Goal: Task Accomplishment & Management: Complete application form

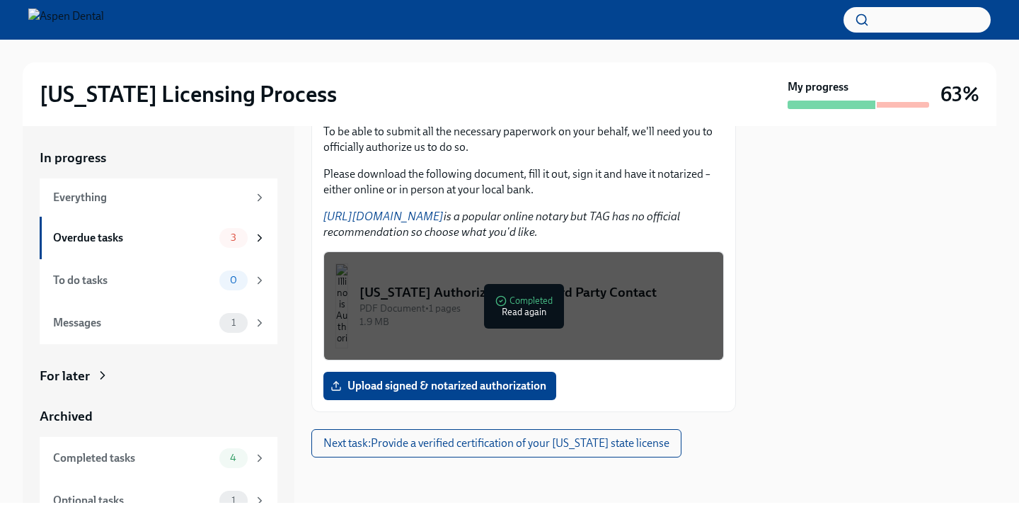
scroll to position [215, 0]
click at [183, 233] on div "Overdue tasks" at bounding box center [133, 238] width 161 height 16
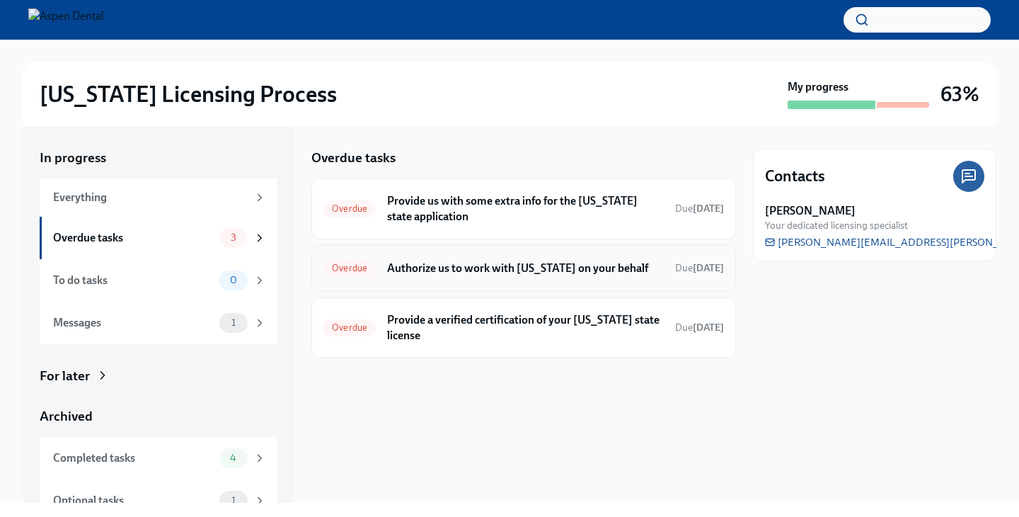
click at [607, 259] on div "Overdue Authorize us to work with [US_STATE] on your behalf Due [DATE]" at bounding box center [523, 268] width 401 height 23
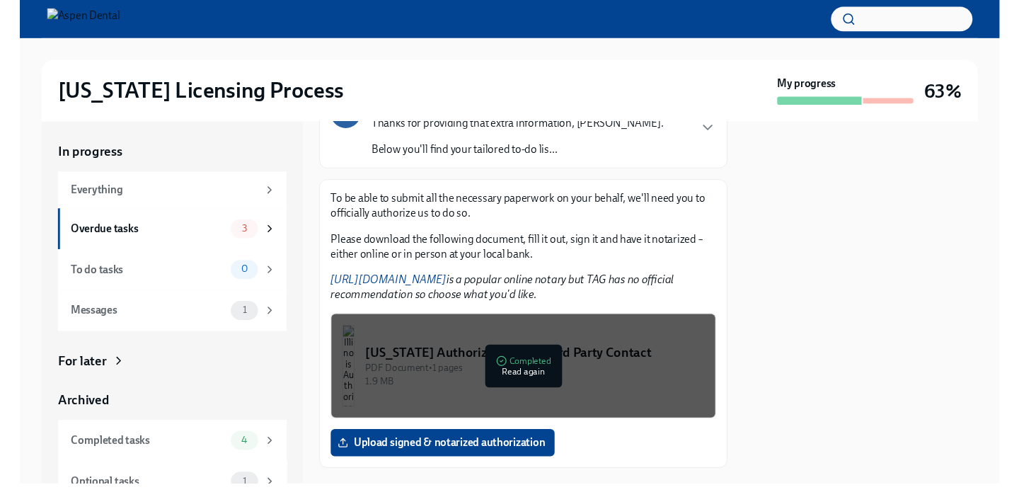
scroll to position [140, 0]
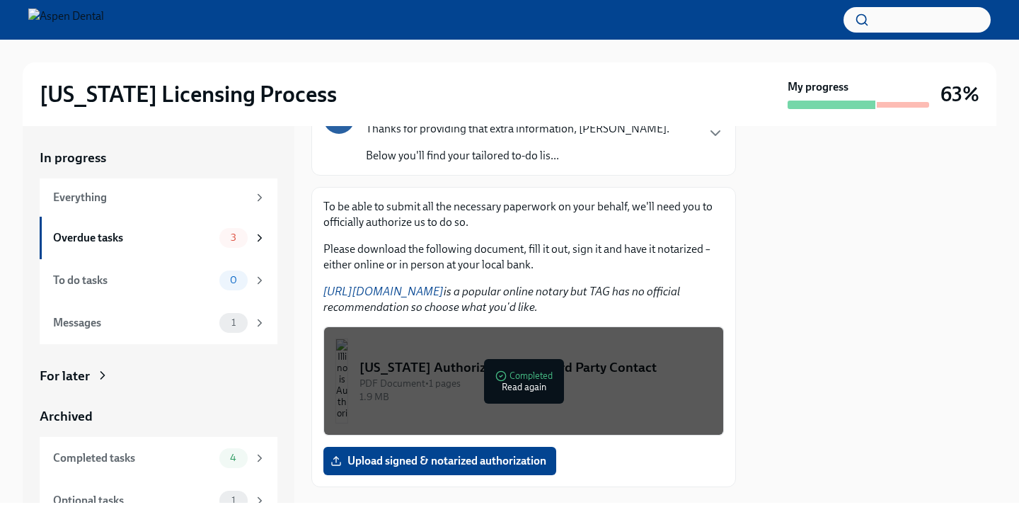
drag, startPoint x: 716, startPoint y: 11, endPoint x: 435, endPoint y: 323, distance: 420.5
click at [435, 323] on div "To be able to submit all the necessary paperwork on your behalf, we'll need you…" at bounding box center [523, 337] width 401 height 276
click at [426, 290] on link "[URL][DOMAIN_NAME]" at bounding box center [383, 291] width 120 height 13
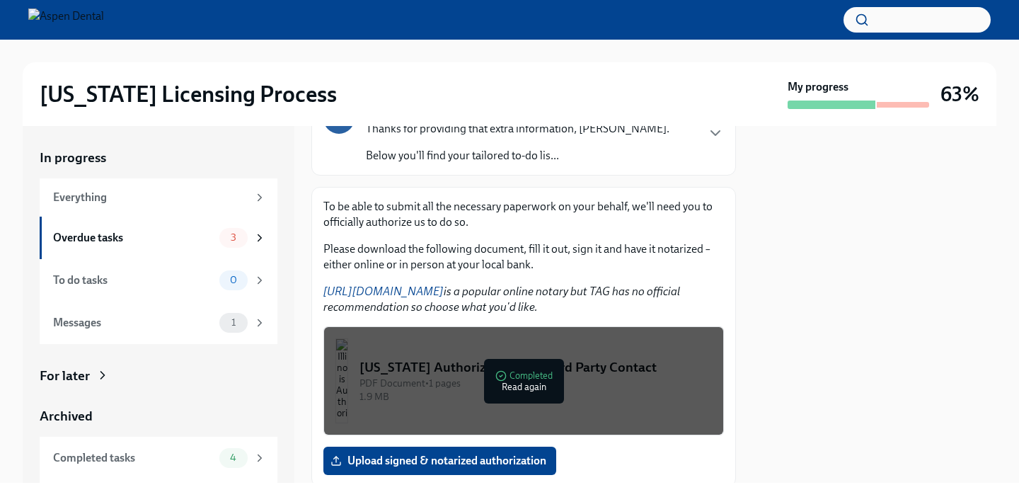
scroll to position [194, 0]
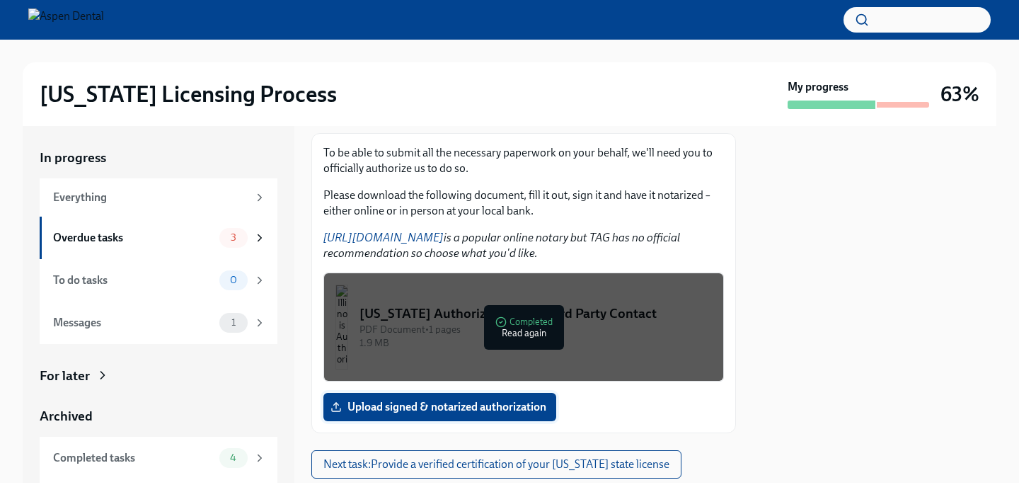
click at [469, 411] on span "Upload signed & notarized authorization" at bounding box center [439, 407] width 213 height 14
click at [0, 0] on input "Upload signed & notarized authorization" at bounding box center [0, 0] width 0 height 0
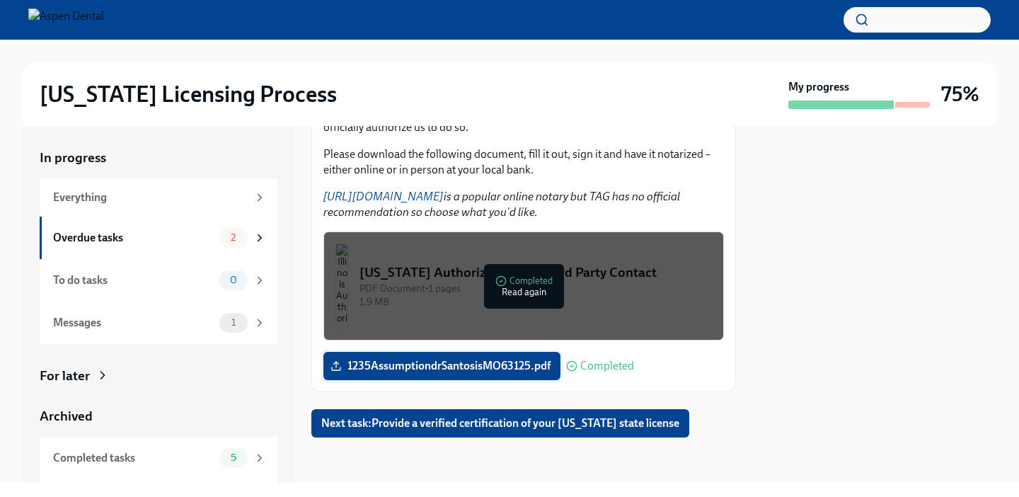
scroll to position [235, 0]
click at [529, 424] on span "Next task : Provide a verified certification of your [US_STATE] state license" at bounding box center [500, 423] width 358 height 14
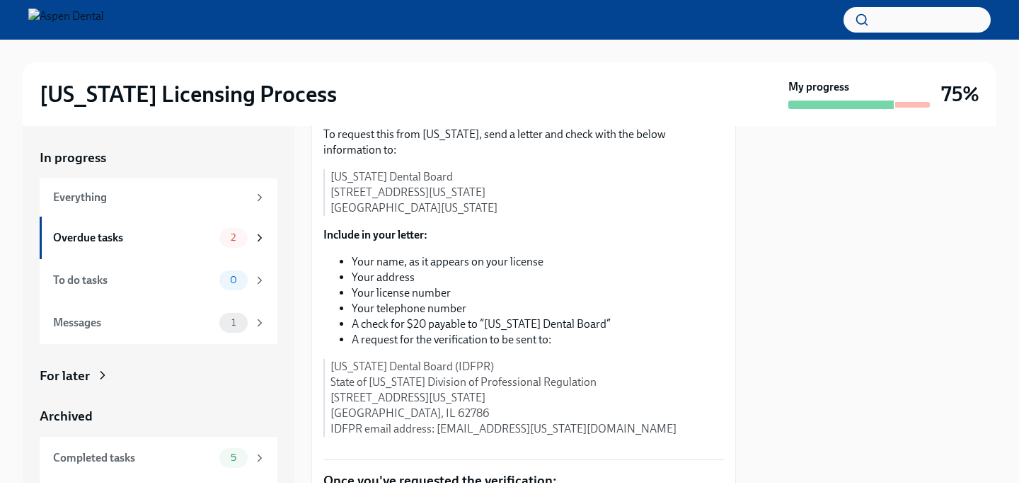
scroll to position [231, 0]
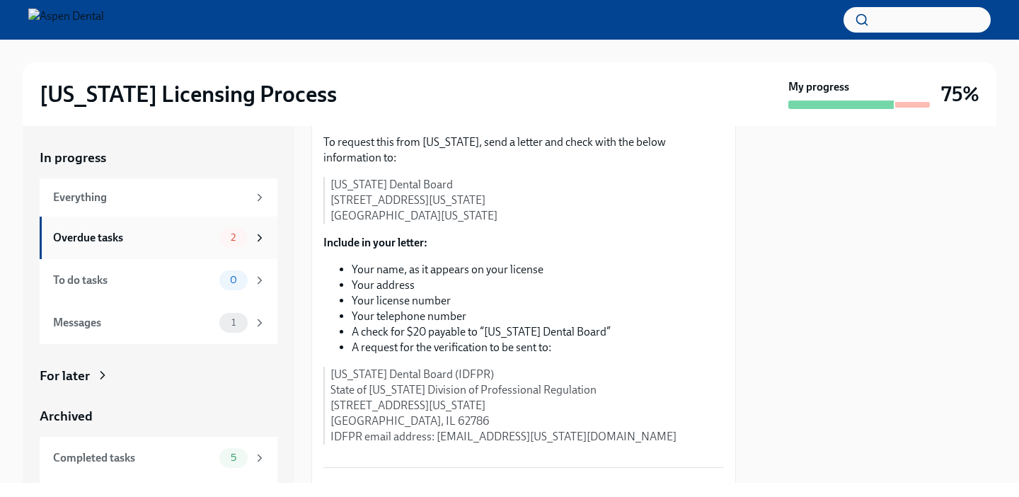
click at [200, 239] on div "Overdue tasks" at bounding box center [133, 238] width 161 height 16
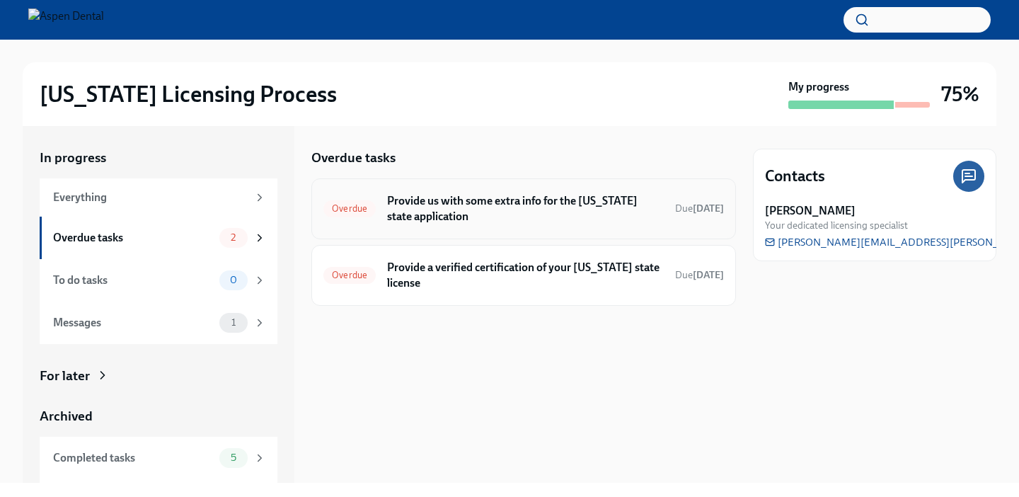
click at [543, 202] on h6 "Provide us with some extra info for the [US_STATE] state application" at bounding box center [525, 208] width 277 height 31
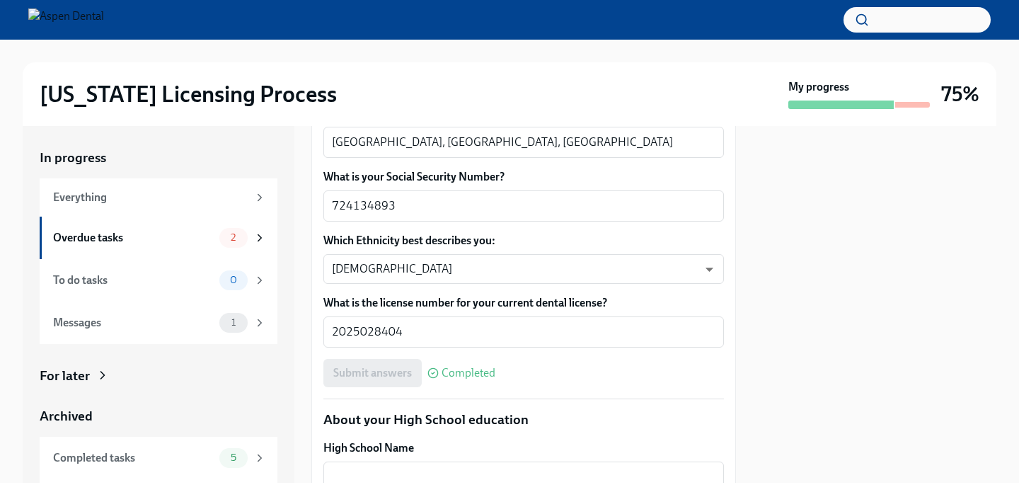
scroll to position [798, 0]
